Goal: Task Accomplishment & Management: Manage account settings

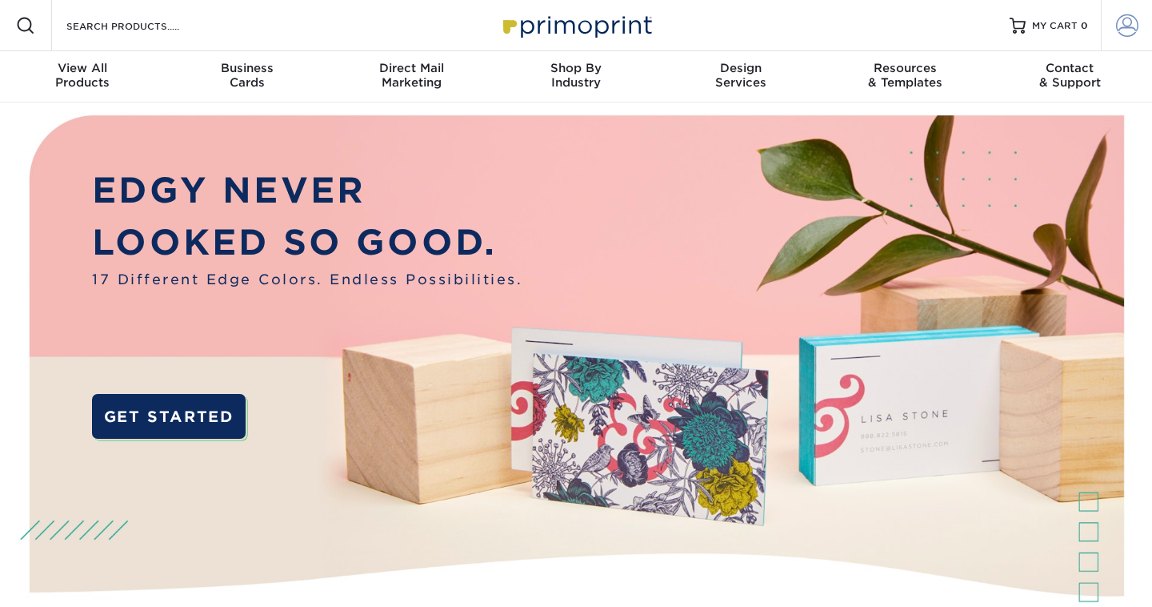
click at [1134, 23] on span at bounding box center [1127, 25] width 22 height 22
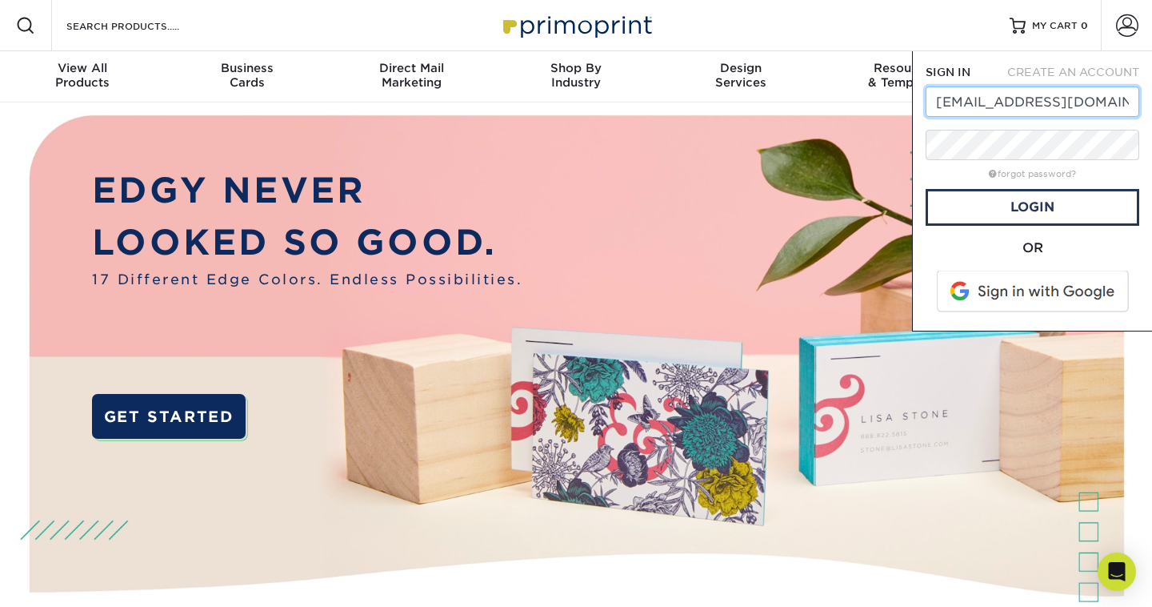
type input "[EMAIL_ADDRESS][DOMAIN_NAME]"
click at [1085, 207] on link "Login" at bounding box center [1033, 207] width 214 height 37
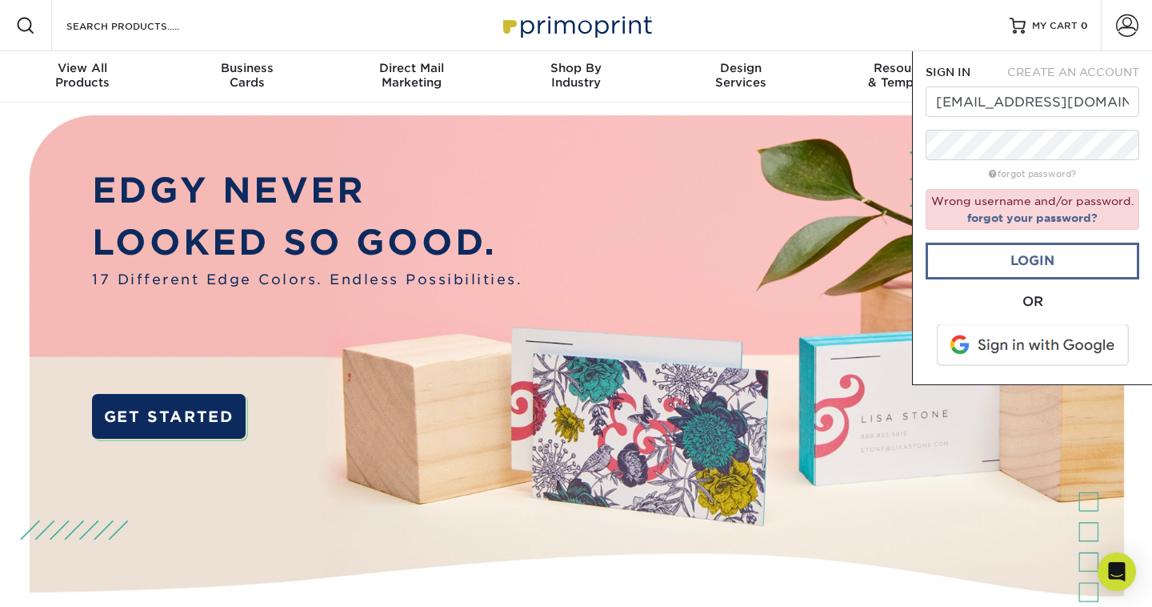
click at [979, 252] on link "Login" at bounding box center [1033, 260] width 214 height 37
click at [1028, 261] on link "Login" at bounding box center [1033, 260] width 214 height 37
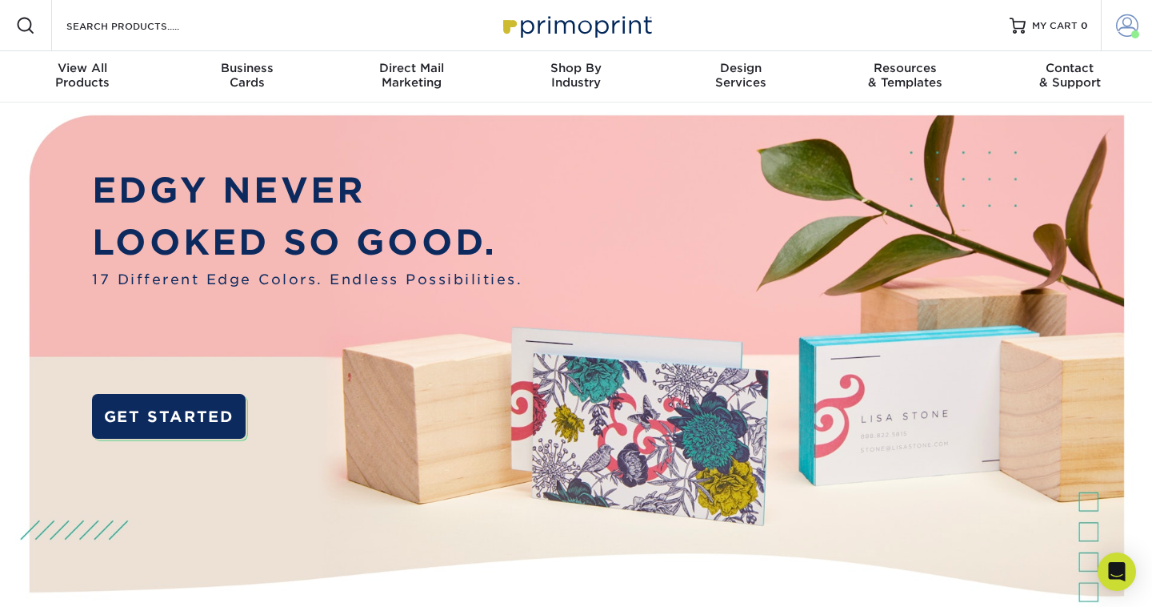
click at [1131, 26] on span at bounding box center [1127, 25] width 22 height 22
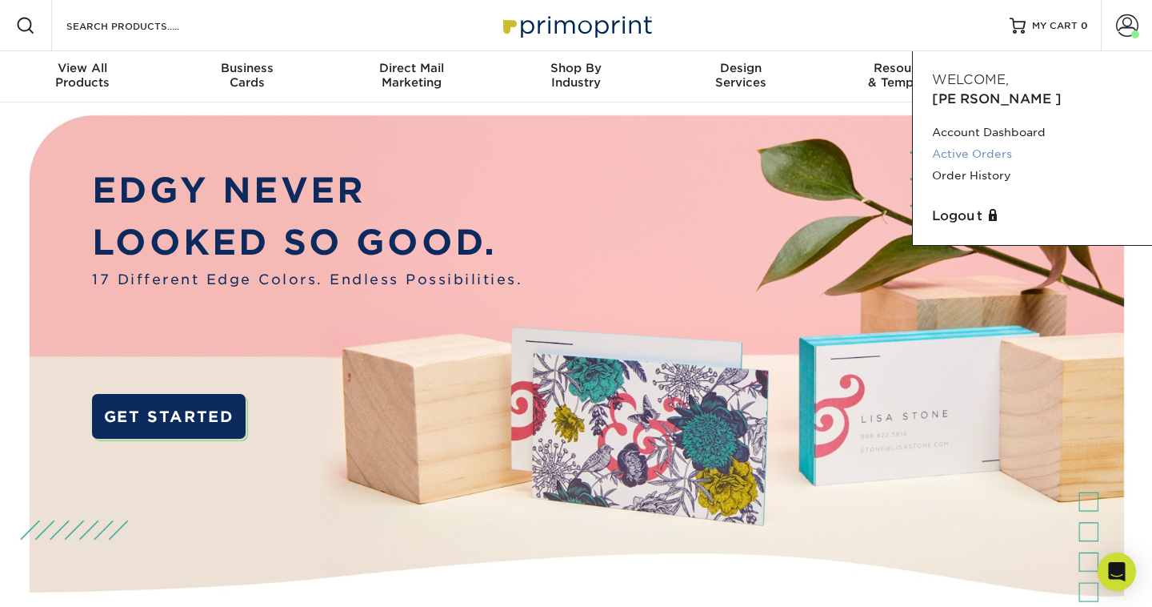
click at [969, 143] on link "Active Orders" at bounding box center [1032, 154] width 201 height 22
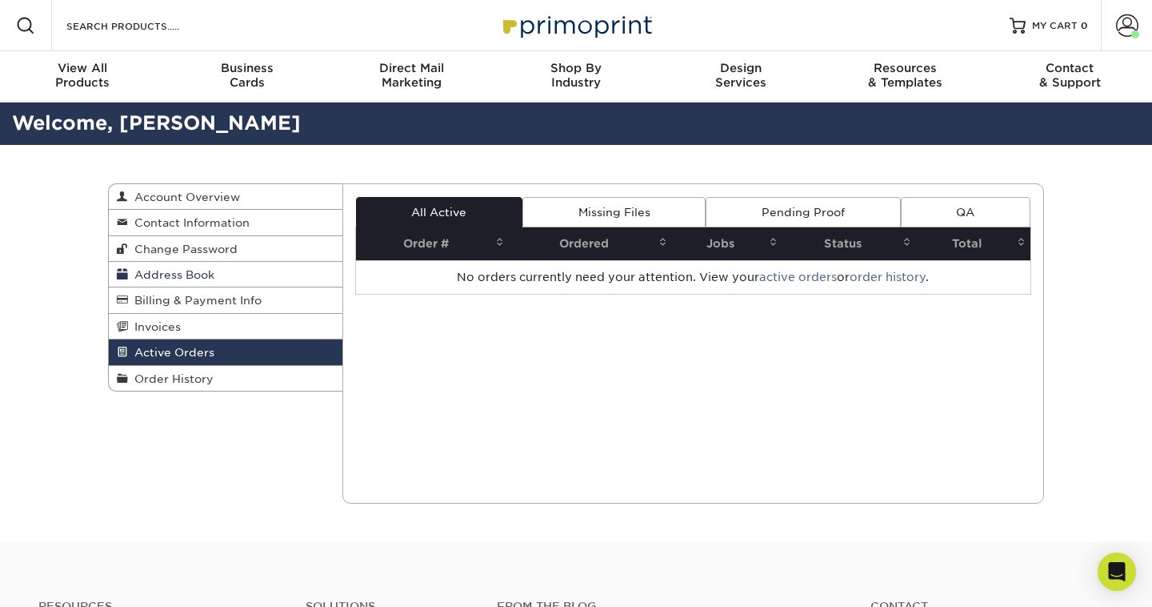
click at [186, 265] on link "Address Book" at bounding box center [226, 275] width 234 height 26
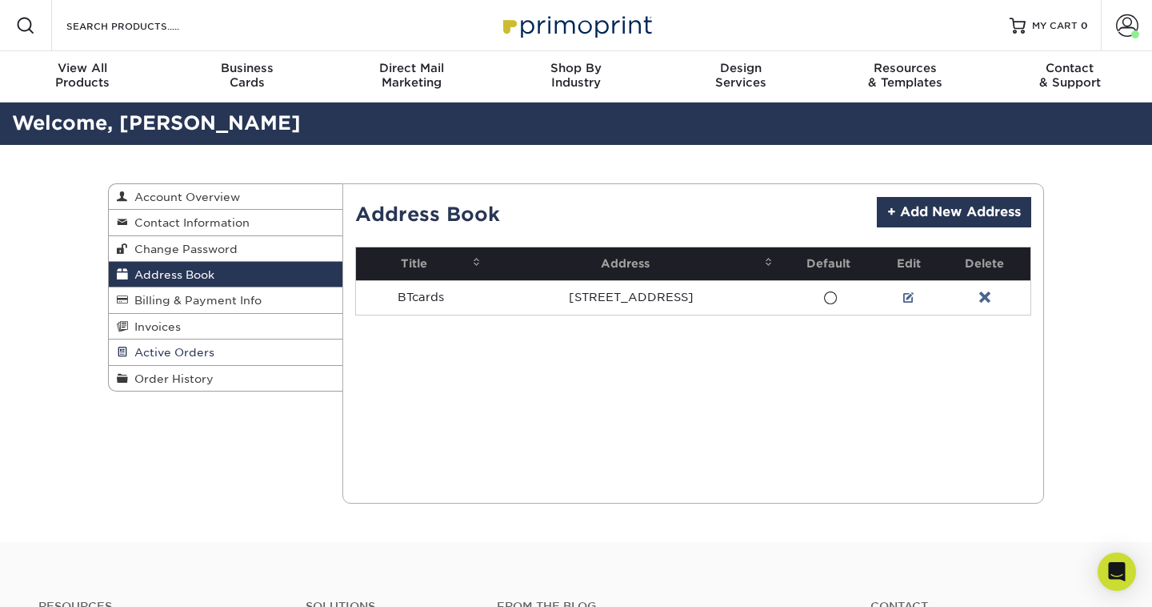
click at [193, 347] on span "Active Orders" at bounding box center [171, 352] width 86 height 13
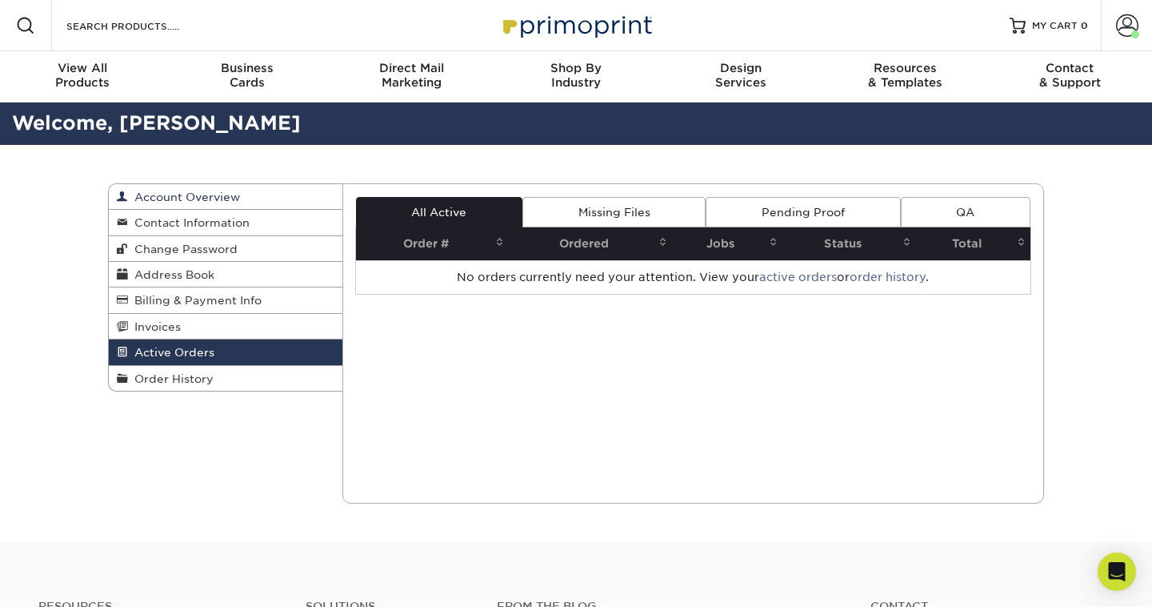
click at [219, 198] on span "Account Overview" at bounding box center [184, 196] width 112 height 13
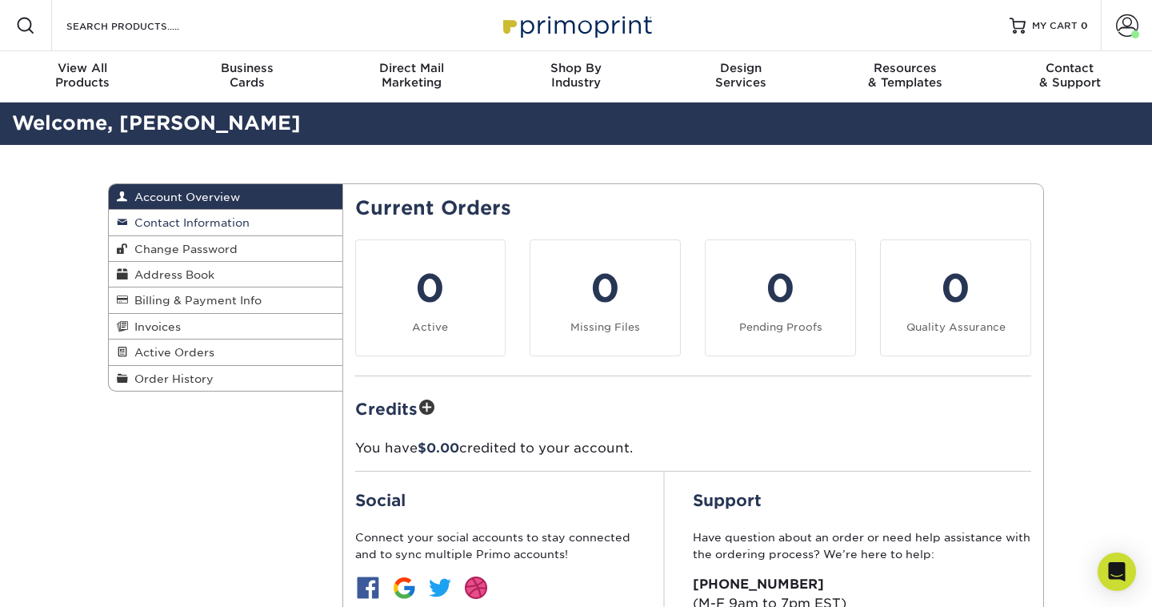
click at [217, 218] on span "Contact Information" at bounding box center [189, 222] width 122 height 13
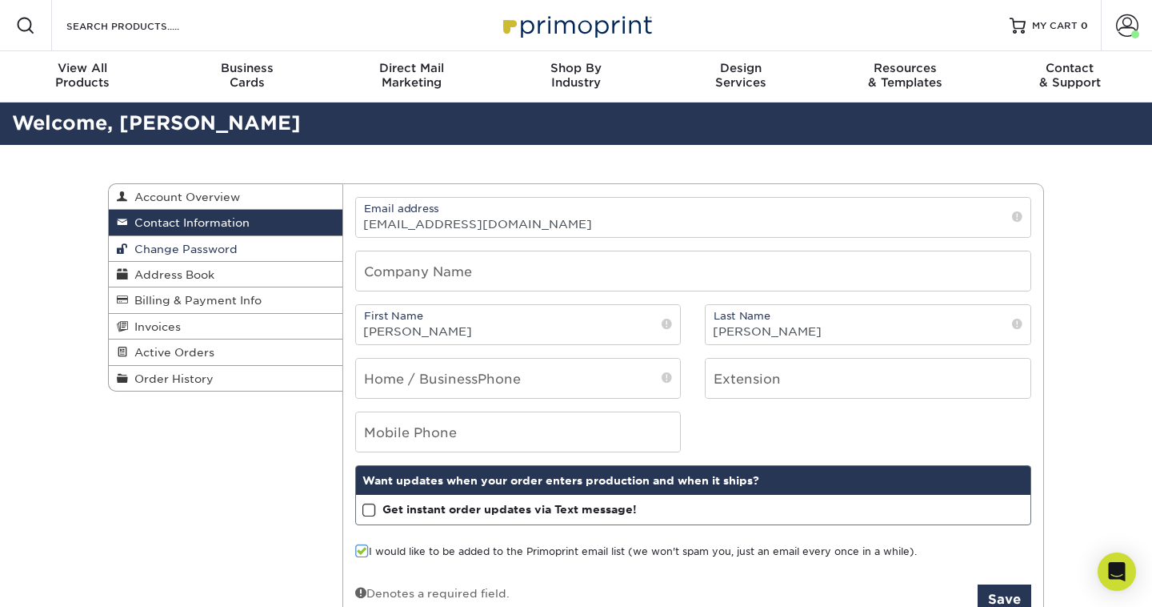
click at [222, 242] on span "Change Password" at bounding box center [183, 248] width 110 height 13
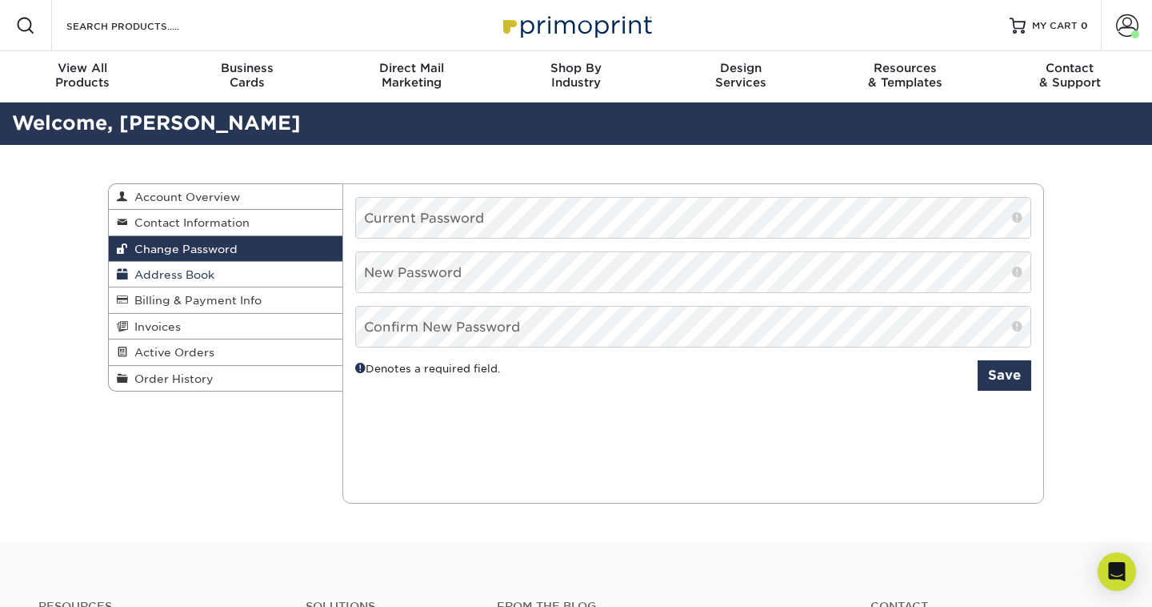
click at [224, 271] on link "Address Book" at bounding box center [226, 275] width 234 height 26
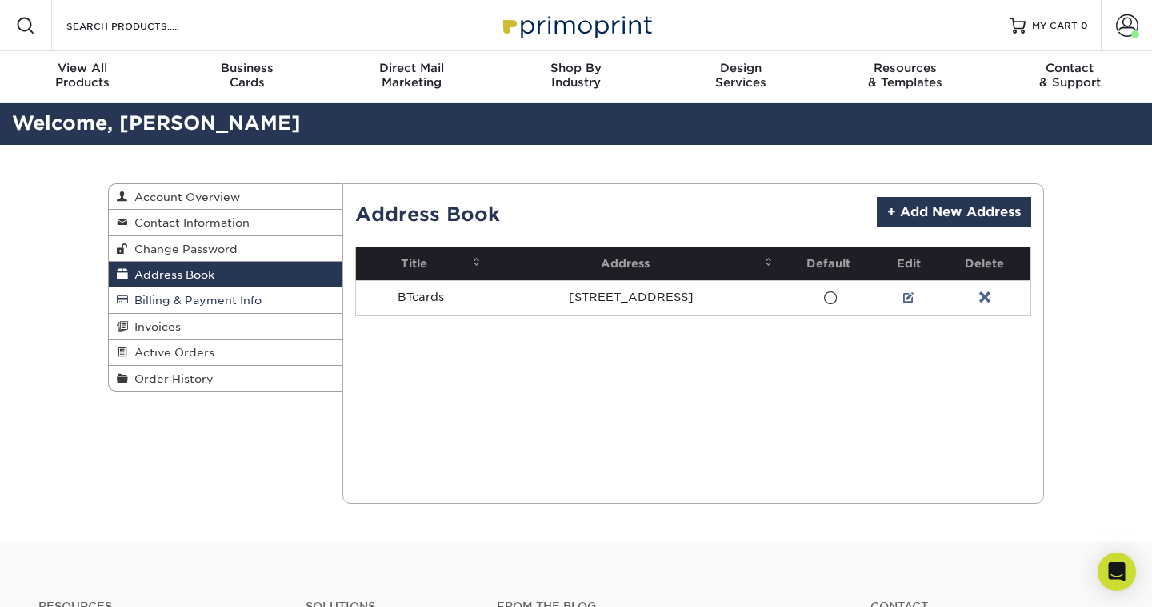
click at [227, 299] on span "Billing & Payment Info" at bounding box center [195, 300] width 134 height 13
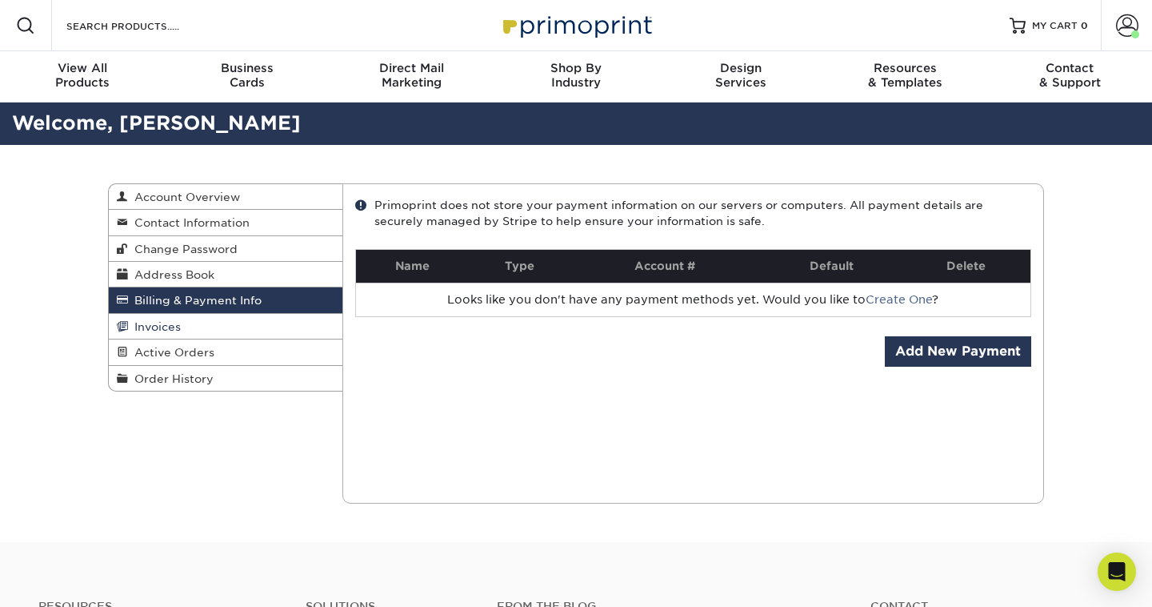
click at [227, 319] on link "Invoices" at bounding box center [226, 327] width 234 height 26
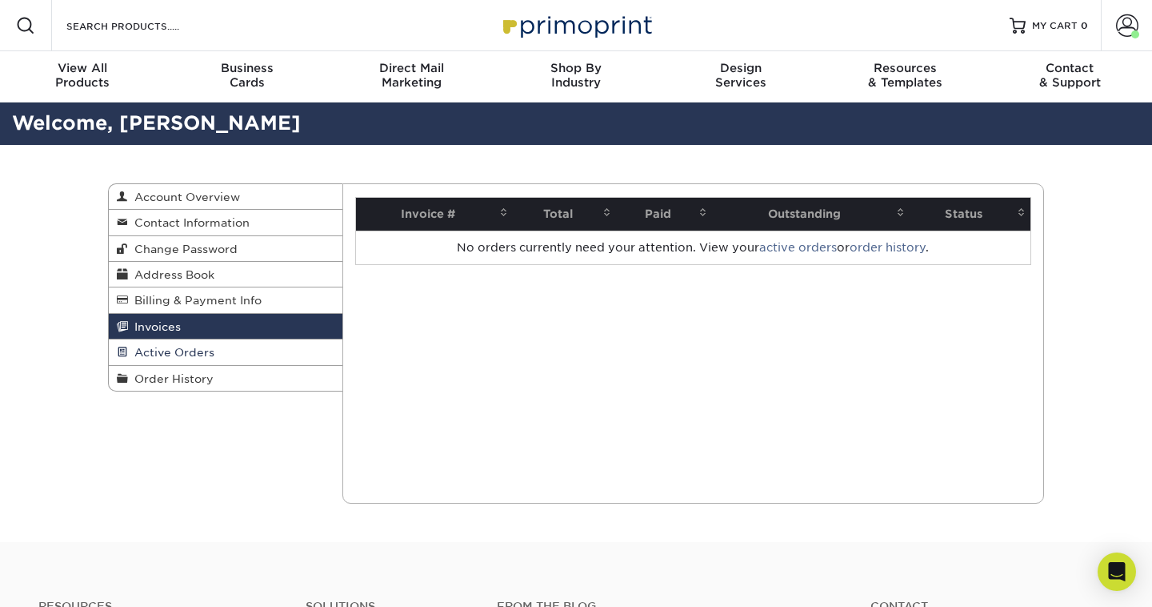
click at [230, 347] on link "Active Orders" at bounding box center [226, 352] width 234 height 26
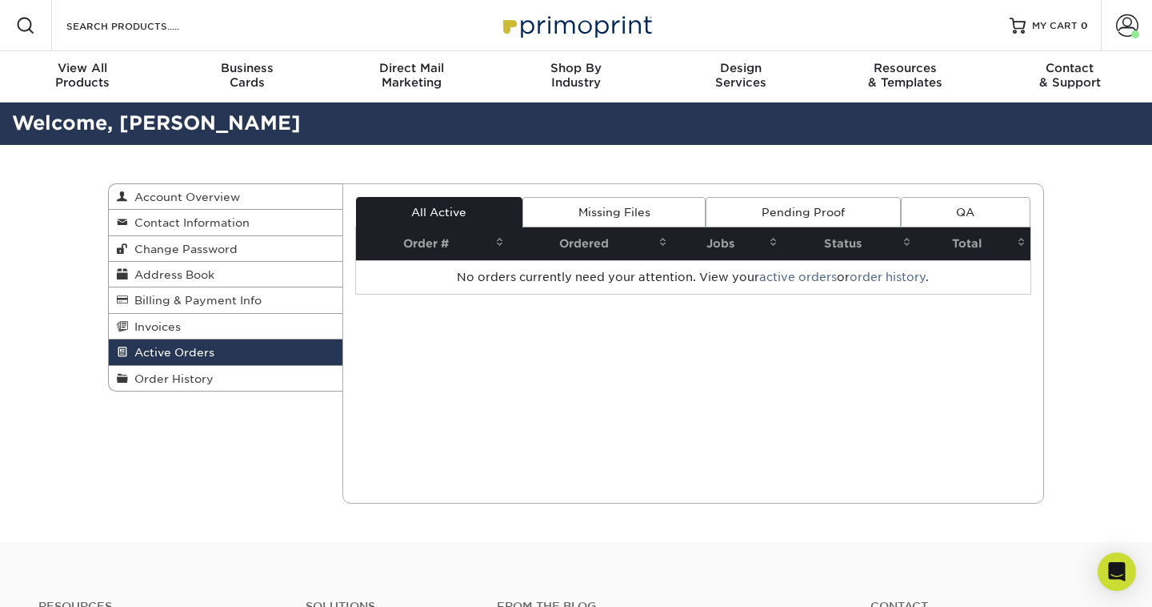
click at [230, 359] on link "Active Orders" at bounding box center [226, 352] width 234 height 26
click at [234, 374] on link "Order History" at bounding box center [226, 378] width 234 height 25
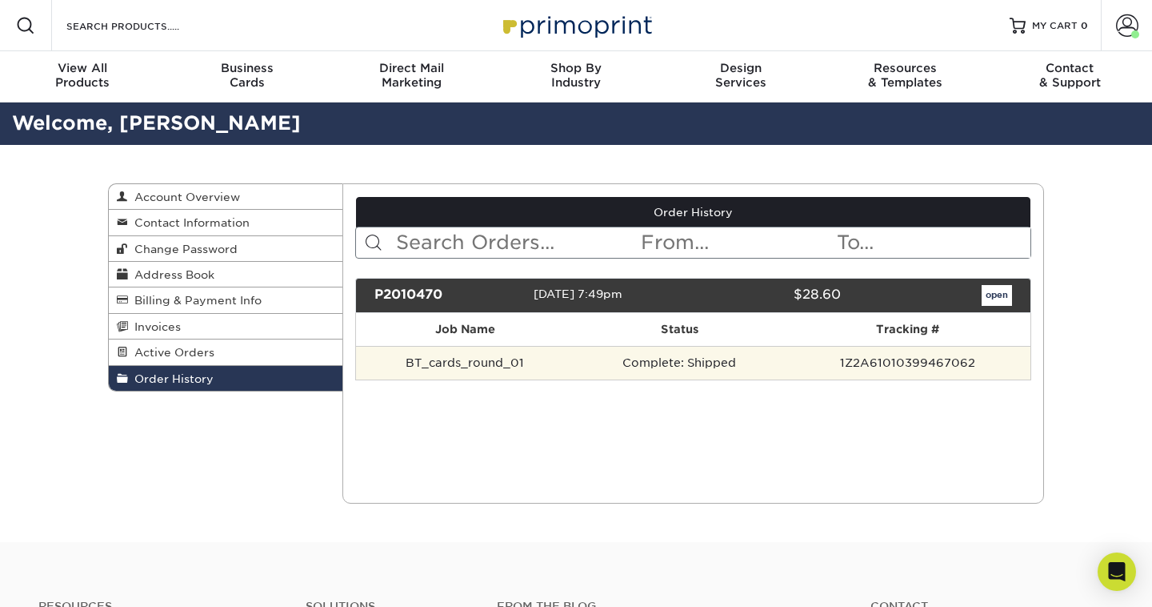
click at [443, 360] on td "BT_cards_round_01" at bounding box center [465, 363] width 218 height 34
click at [724, 360] on td "Complete: Shipped" at bounding box center [680, 363] width 210 height 34
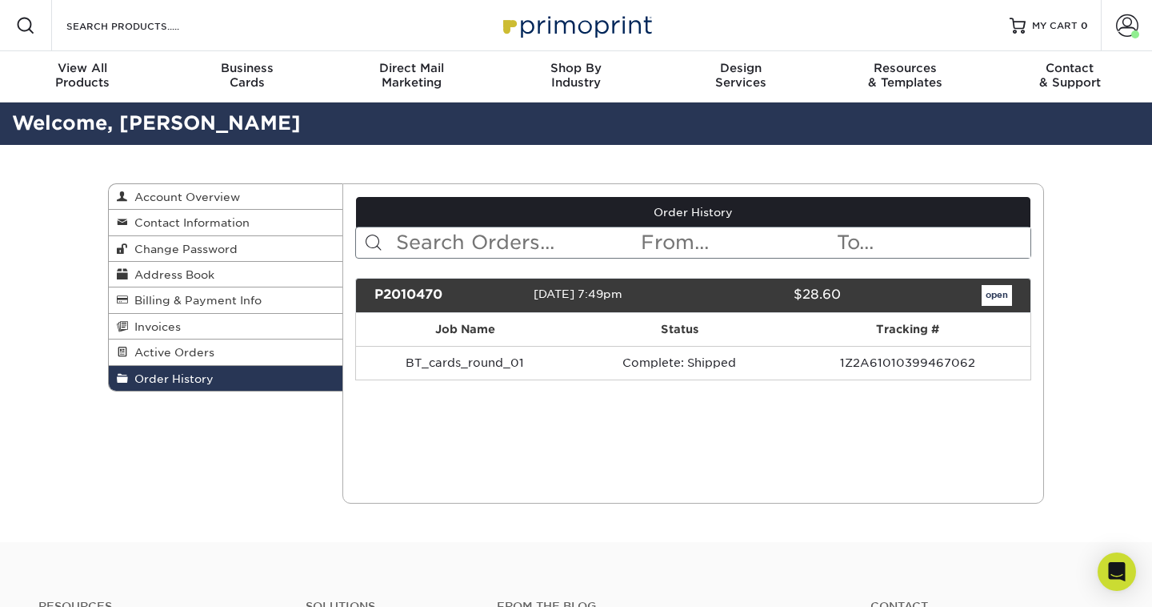
click at [1000, 291] on link "open" at bounding box center [997, 295] width 30 height 21
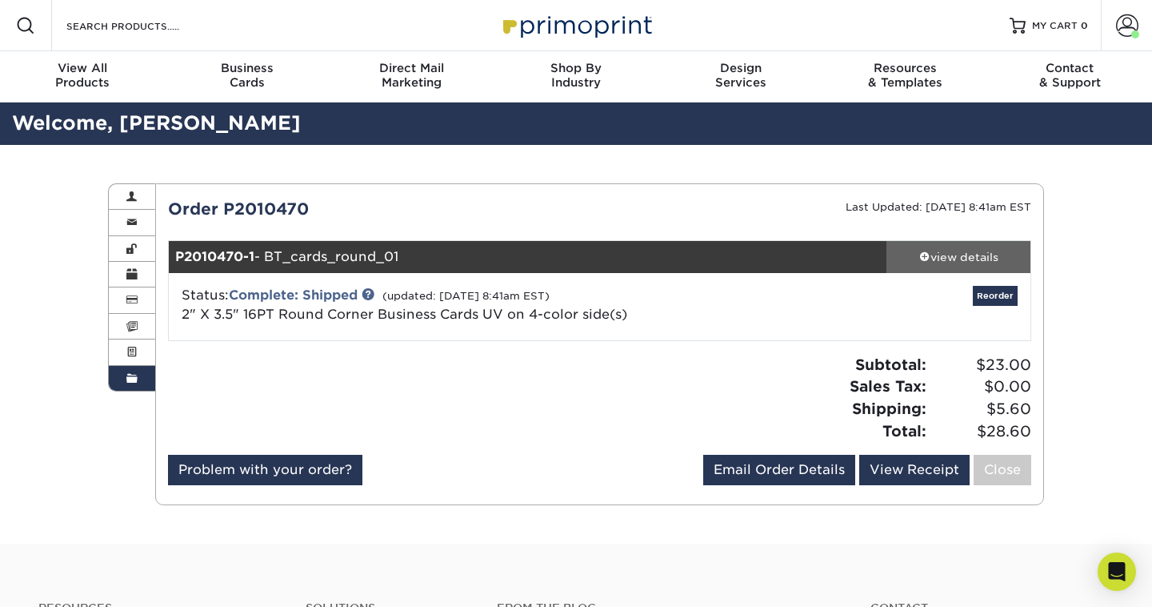
click at [935, 253] on div "view details" at bounding box center [959, 257] width 144 height 16
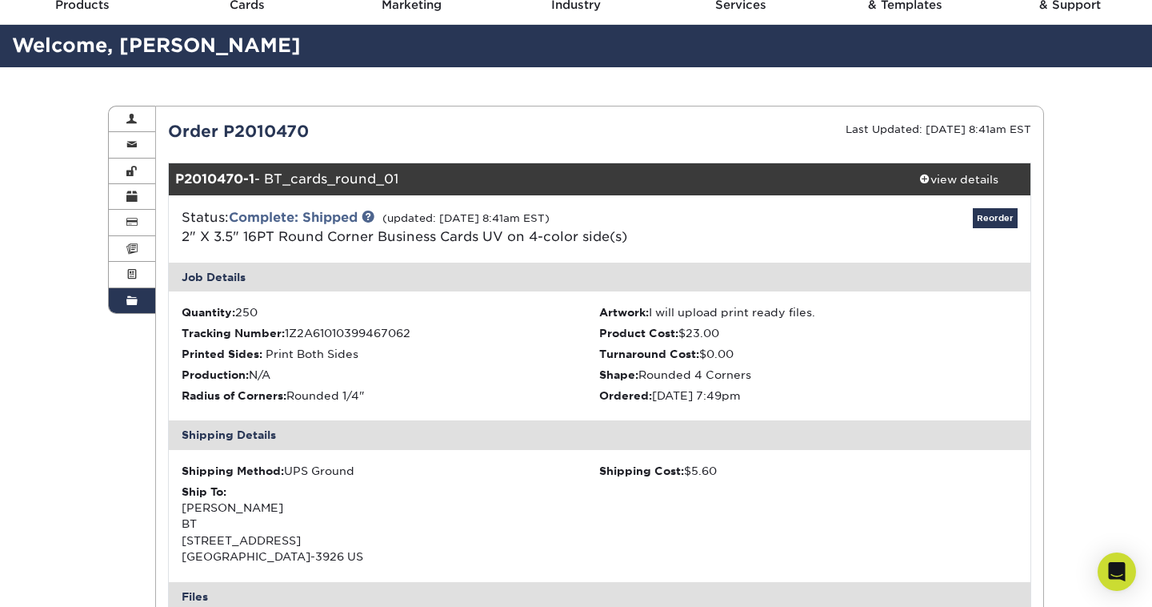
scroll to position [78, 0]
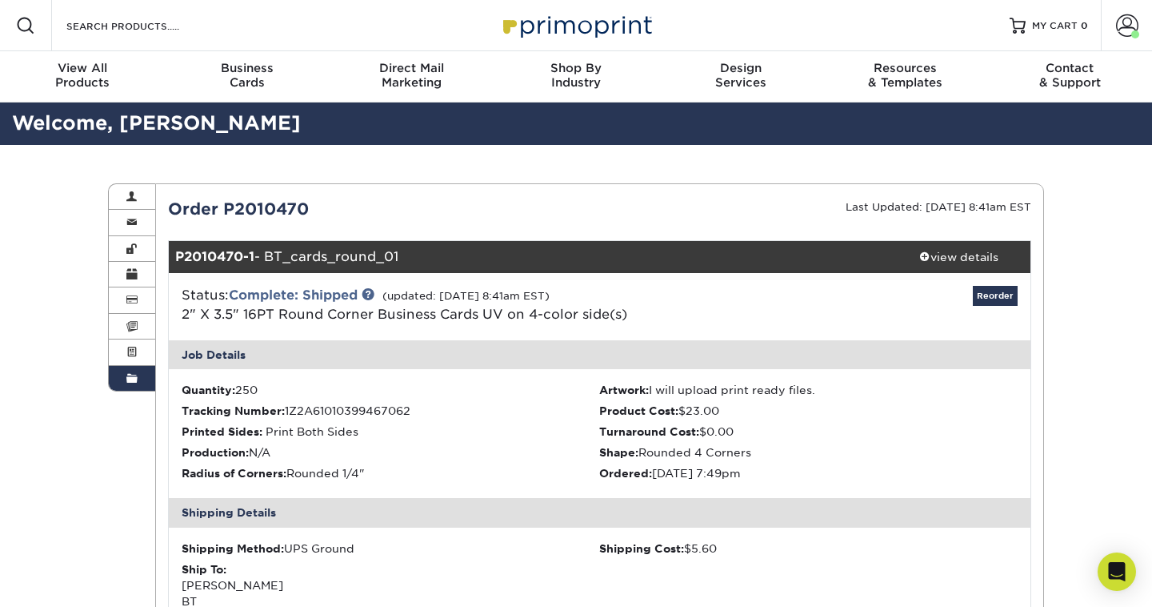
scroll to position [0, 0]
click at [1130, 28] on span at bounding box center [1127, 25] width 22 height 22
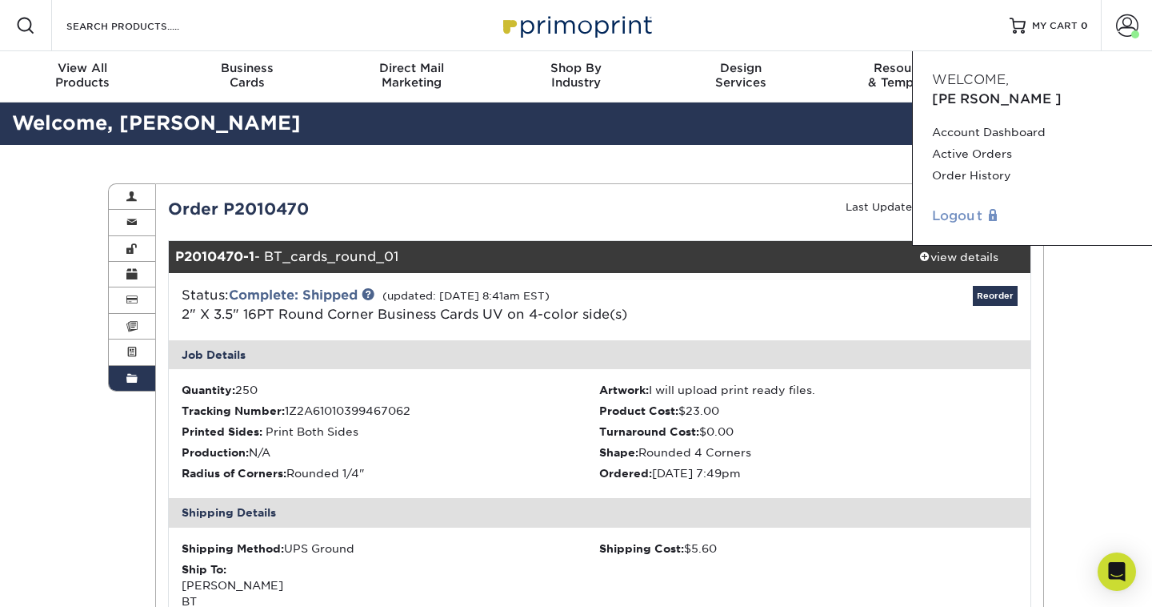
click at [973, 206] on link "Logout" at bounding box center [1032, 215] width 201 height 19
